Goal: Transaction & Acquisition: Purchase product/service

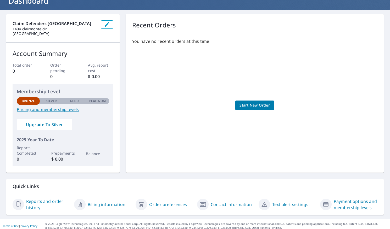
scroll to position [42, 0]
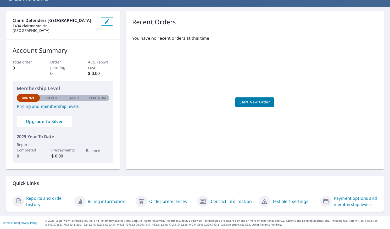
click at [121, 204] on link "Billing information" at bounding box center [107, 202] width 38 height 6
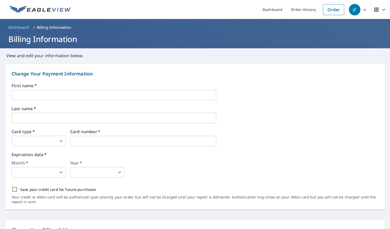
click at [48, 28] on p "Billing Information" at bounding box center [54, 27] width 35 height 5
click at [22, 26] on span "Dashboard" at bounding box center [18, 27] width 21 height 5
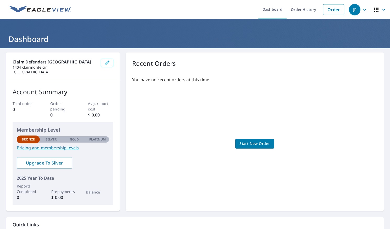
scroll to position [40, 0]
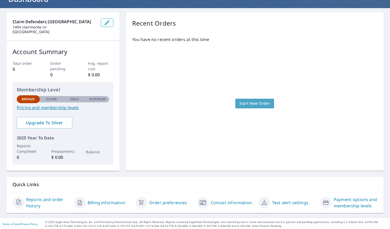
click at [253, 104] on span "Start New Order" at bounding box center [254, 103] width 30 height 7
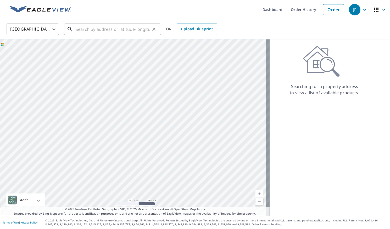
click at [122, 31] on input "text" at bounding box center [113, 29] width 75 height 15
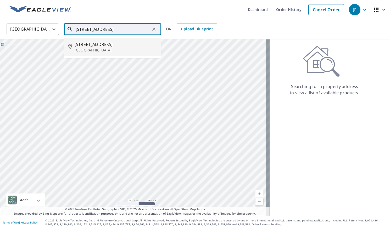
click at [109, 42] on span "[STREET_ADDRESS]" at bounding box center [116, 44] width 82 height 6
type input "[STREET_ADDRESS]"
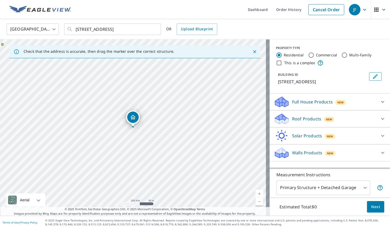
click at [379, 103] on icon at bounding box center [382, 102] width 6 height 6
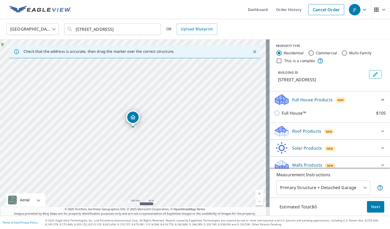
scroll to position [7, 0]
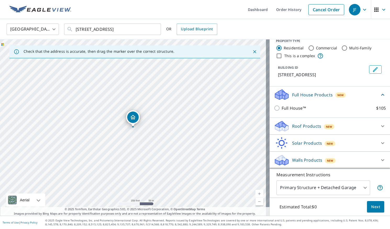
click at [305, 160] on p "Walls Products" at bounding box center [307, 160] width 30 height 6
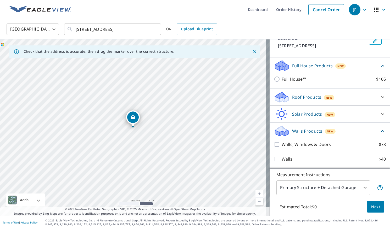
scroll to position [36, 0]
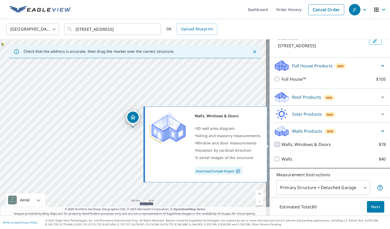
click at [274, 146] on input "Walls, Windows & Doors $78" at bounding box center [278, 145] width 8 height 6
checkbox input "true"
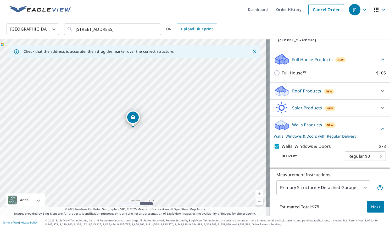
scroll to position [56, 0]
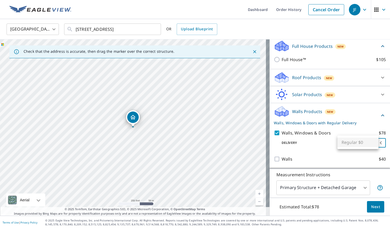
click at [363, 144] on body "JF JF Dashboard Order History Cancel Order JF [GEOGRAPHIC_DATA] [GEOGRAPHIC_DAT…" at bounding box center [195, 114] width 390 height 229
click at [310, 140] on div at bounding box center [195, 114] width 390 height 229
click at [373, 209] on span "Next" at bounding box center [375, 207] width 9 height 7
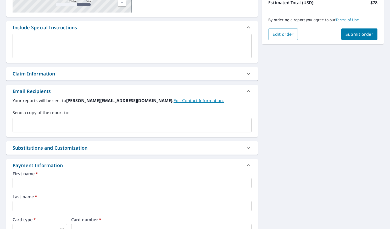
scroll to position [71, 0]
